Goal: Information Seeking & Learning: Compare options

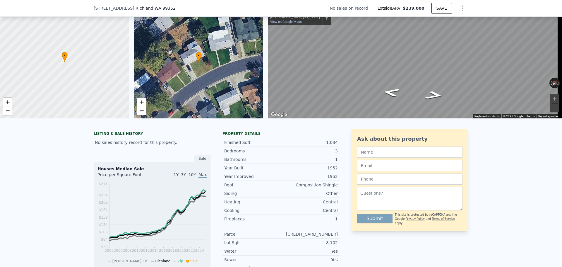
scroll to position [57, 0]
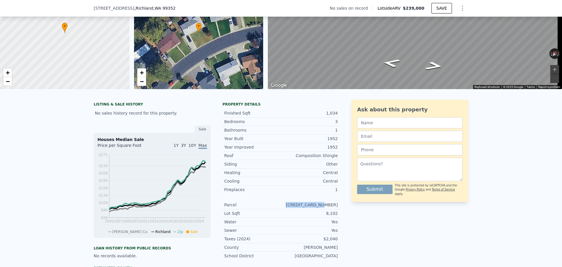
drag, startPoint x: 304, startPoint y: 209, endPoint x: 338, endPoint y: 209, distance: 34.6
click at [338, 209] on div "LISTING & SALE HISTORY No sales history record for this property. Sale Houses M…" at bounding box center [281, 217] width 375 height 234
copy div "[CREDIT_CARD_NUMBER]"
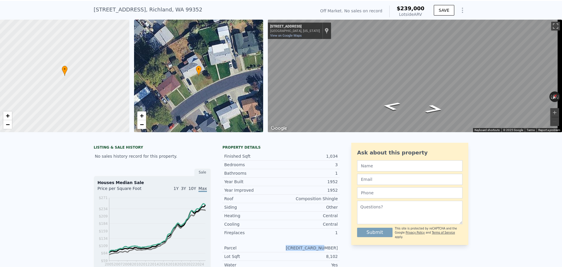
scroll to position [2, 0]
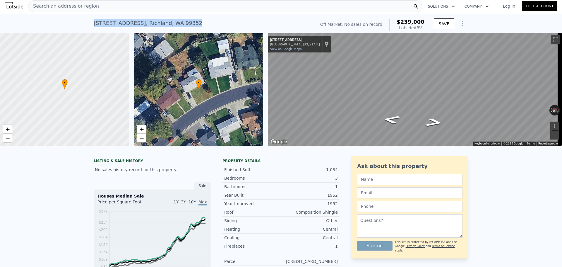
drag, startPoint x: 186, startPoint y: 25, endPoint x: 90, endPoint y: 22, distance: 95.9
click at [90, 22] on div "[STREET_ADDRESS] No sales on record (~ARV $239k ) Off Market. No sales on recor…" at bounding box center [281, 23] width 562 height 19
copy div "[STREET_ADDRESS]"
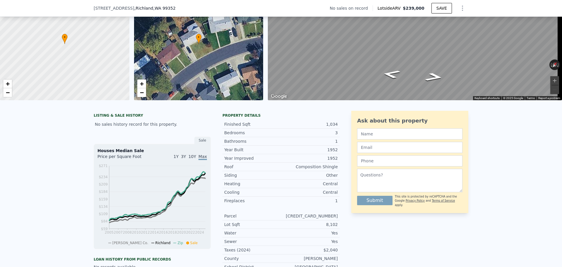
scroll to position [117, 0]
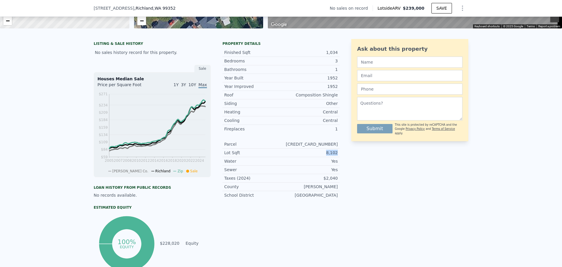
click at [341, 160] on div "LISTING & SALE HISTORY No sales history record for this property. Sale Houses M…" at bounding box center [281, 156] width 375 height 234
copy div "8,102"
drag, startPoint x: 271, startPoint y: 175, endPoint x: 327, endPoint y: 179, distance: 55.5
click at [320, 179] on div "Parcel [CREDIT_CARD_NUMBER] Lot Sqft 8,102 Water Yes Sewer Yes Taxes (2024) $2,…" at bounding box center [281, 169] width 117 height 59
click at [308, 164] on div "Yes" at bounding box center [309, 161] width 57 height 6
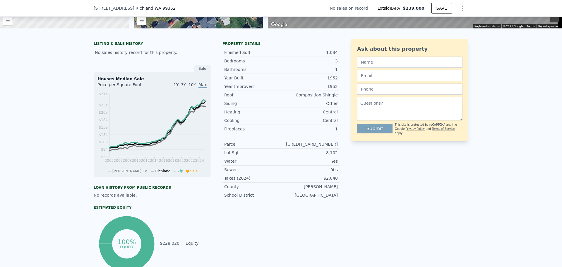
drag, startPoint x: 288, startPoint y: 166, endPoint x: 334, endPoint y: 165, distance: 46.0
click at [330, 164] on div "Yes" at bounding box center [309, 161] width 57 height 6
drag, startPoint x: 325, startPoint y: 171, endPoint x: 346, endPoint y: 170, distance: 21.1
click at [342, 171] on div "LISTING & SALE HISTORY No sales history record for this property. Sale Houses M…" at bounding box center [281, 156] width 375 height 234
drag, startPoint x: 321, startPoint y: 157, endPoint x: 341, endPoint y: 160, distance: 20.4
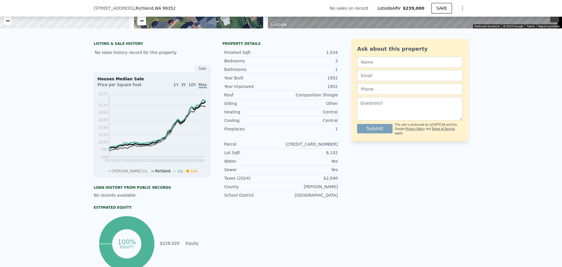
click at [335, 156] on div "8,102" at bounding box center [309, 153] width 57 height 6
click at [348, 191] on div "LISTING & SALE HISTORY No sales history record for this property. Sale Houses M…" at bounding box center [281, 156] width 375 height 234
drag, startPoint x: 343, startPoint y: 181, endPoint x: 321, endPoint y: 182, distance: 22.0
click at [321, 182] on div "LISTING & SALE HISTORY No sales history record for this property. Sale Houses M…" at bounding box center [281, 156] width 375 height 234
copy div "$2,040"
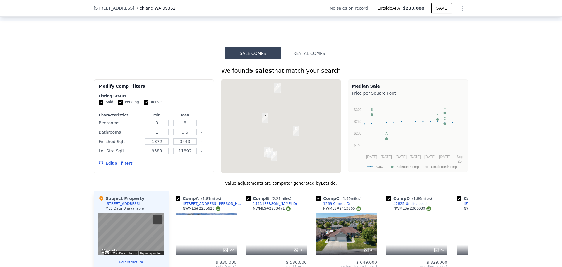
scroll to position [352, 0]
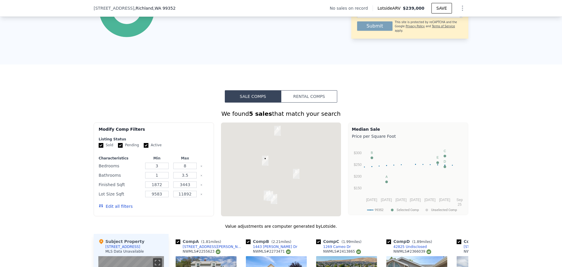
click at [310, 100] on button "Rental Comps" at bounding box center [309, 96] width 56 height 12
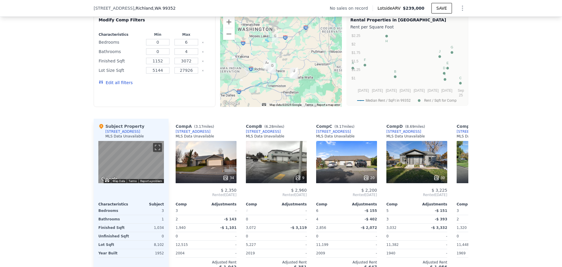
scroll to position [439, 0]
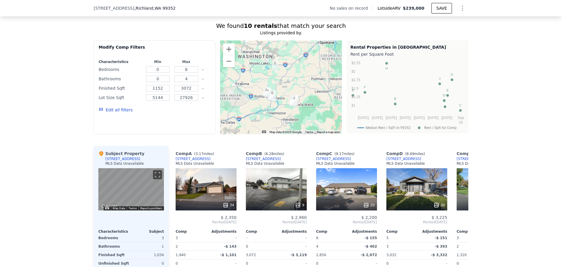
click at [116, 108] on div "Edit all filters" at bounding box center [116, 110] width 34 height 16
click at [114, 113] on button "Edit all filters" at bounding box center [116, 110] width 34 height 6
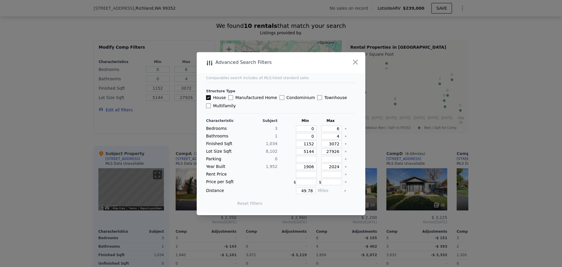
click at [338, 166] on div "Year Built 1,952 1906 2024" at bounding box center [281, 166] width 150 height 6
click at [340, 165] on div "Year Built 1,952 1906 2024" at bounding box center [281, 166] width 150 height 6
click at [339, 163] on div "Characteristic Subject Min Max Bedrooms 3 0 6 Bathrooms 1 0 4 Finished Sqft 1,0…" at bounding box center [281, 164] width 150 height 93
click at [345, 166] on icon "Clear" at bounding box center [346, 167] width 2 height 2
click at [183, 45] on div at bounding box center [281, 133] width 562 height 267
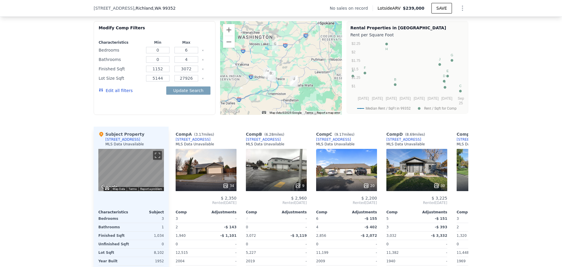
scroll to position [410, 0]
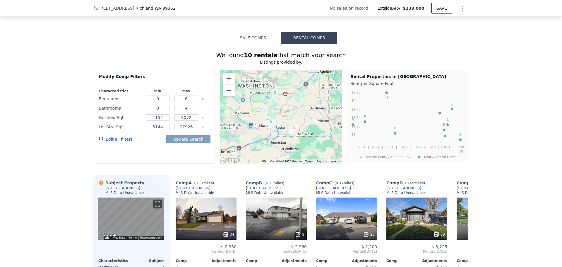
click at [119, 142] on button "Edit all filters" at bounding box center [116, 139] width 34 height 6
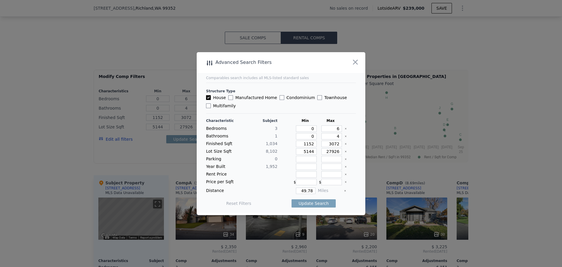
click at [319, 126] on div "6" at bounding box center [330, 128] width 23 height 6
type input "1906"
type input "2019"
type input "49.57"
drag, startPoint x: 304, startPoint y: 126, endPoint x: 320, endPoint y: 127, distance: 16.7
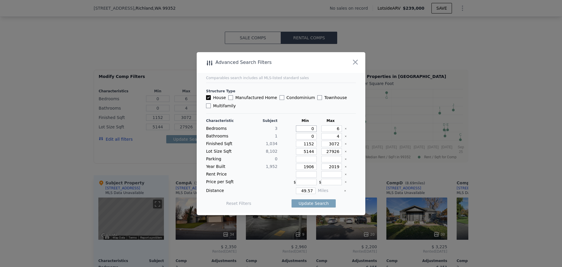
click at [320, 127] on div "Bedrooms 3 0 6" at bounding box center [281, 128] width 150 height 6
type input "1"
type input "4"
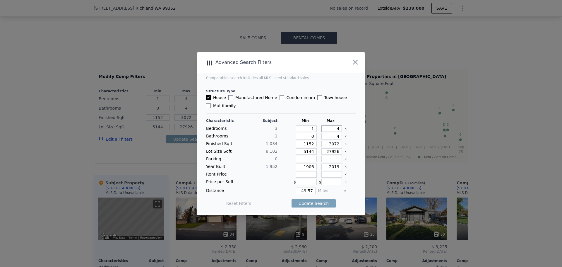
type input "4"
drag, startPoint x: 307, startPoint y: 139, endPoint x: 316, endPoint y: 138, distance: 8.2
click at [316, 138] on div "Bathrooms 1 0 4" at bounding box center [281, 136] width 150 height 6
type input "1"
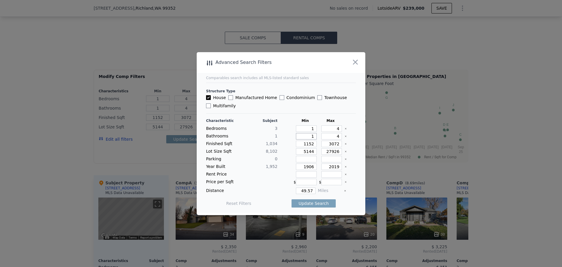
type input "1"
type input "3"
click at [310, 204] on button "Update Search" at bounding box center [314, 203] width 44 height 8
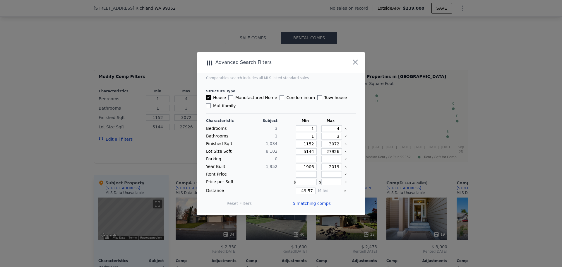
click at [159, 162] on div at bounding box center [281, 133] width 562 height 267
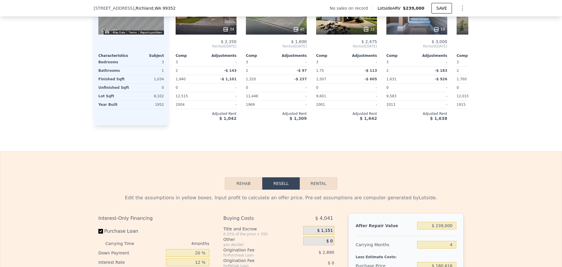
scroll to position [0, 0]
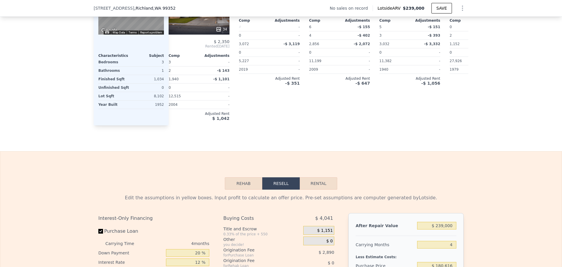
type input "0"
type input "6"
type input "0"
type input "4"
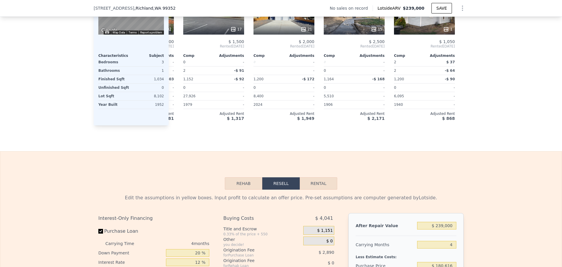
scroll to position [0, 417]
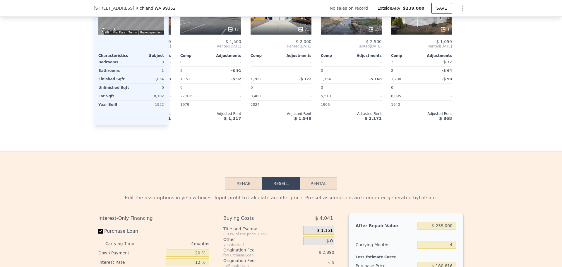
type input "5144"
